Goal: Navigation & Orientation: Go to known website

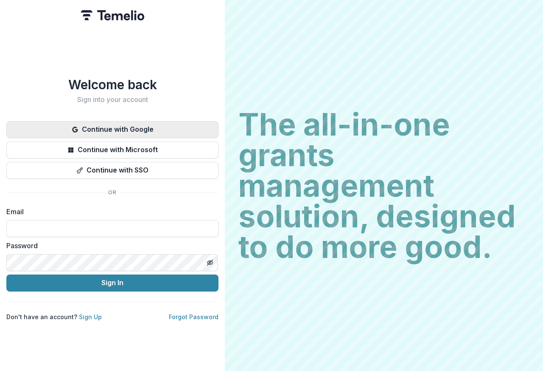
click at [126, 126] on button "Continue with Google" at bounding box center [112, 129] width 212 height 17
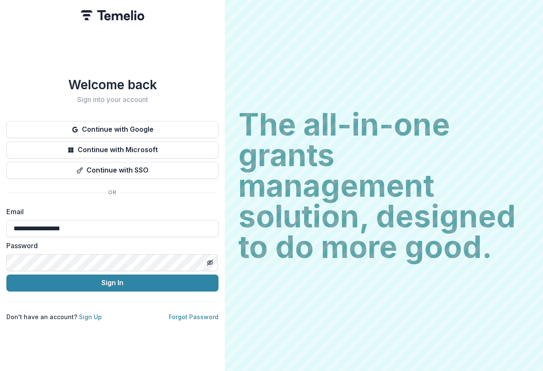
type input "**********"
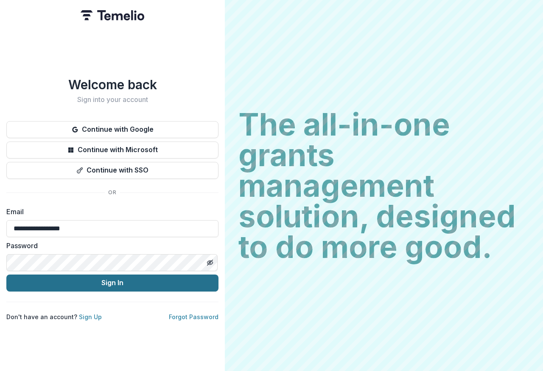
click at [108, 278] on button "Sign In" at bounding box center [112, 282] width 212 height 17
